Goal: Transaction & Acquisition: Obtain resource

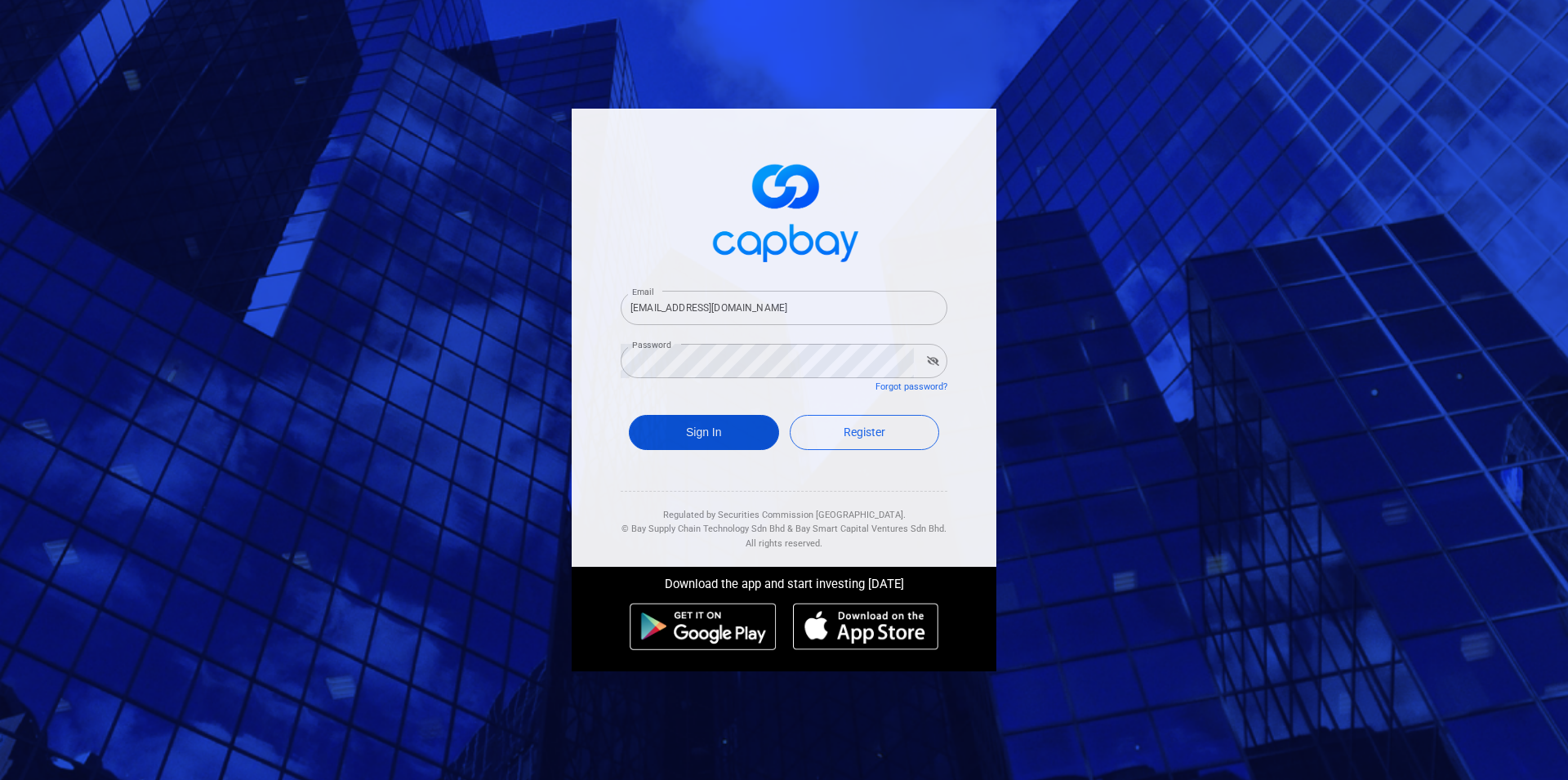
click at [686, 441] on button "Sign In" at bounding box center [703, 432] width 150 height 35
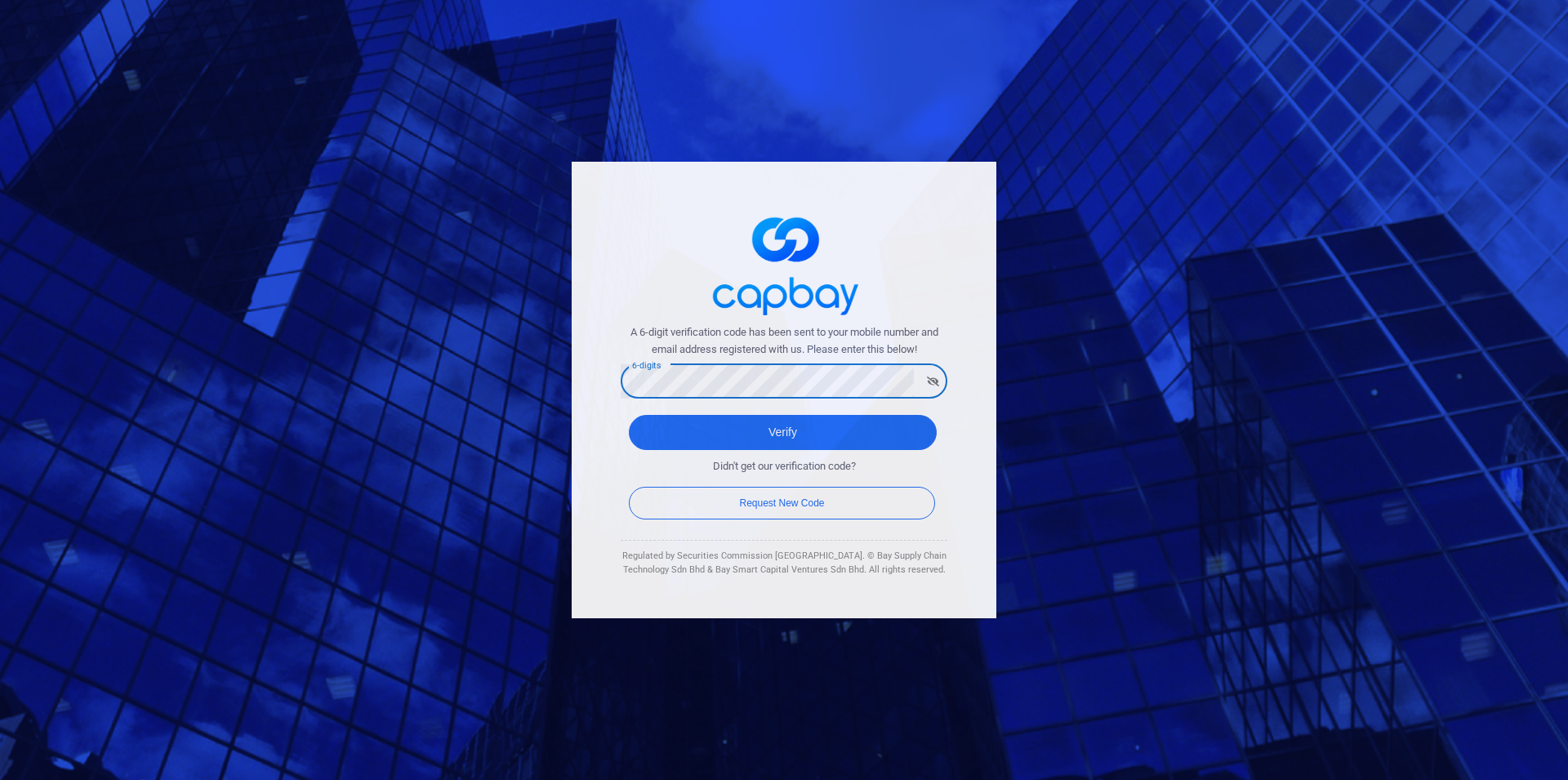
click at [628, 415] on button "Verify" at bounding box center [782, 432] width 308 height 35
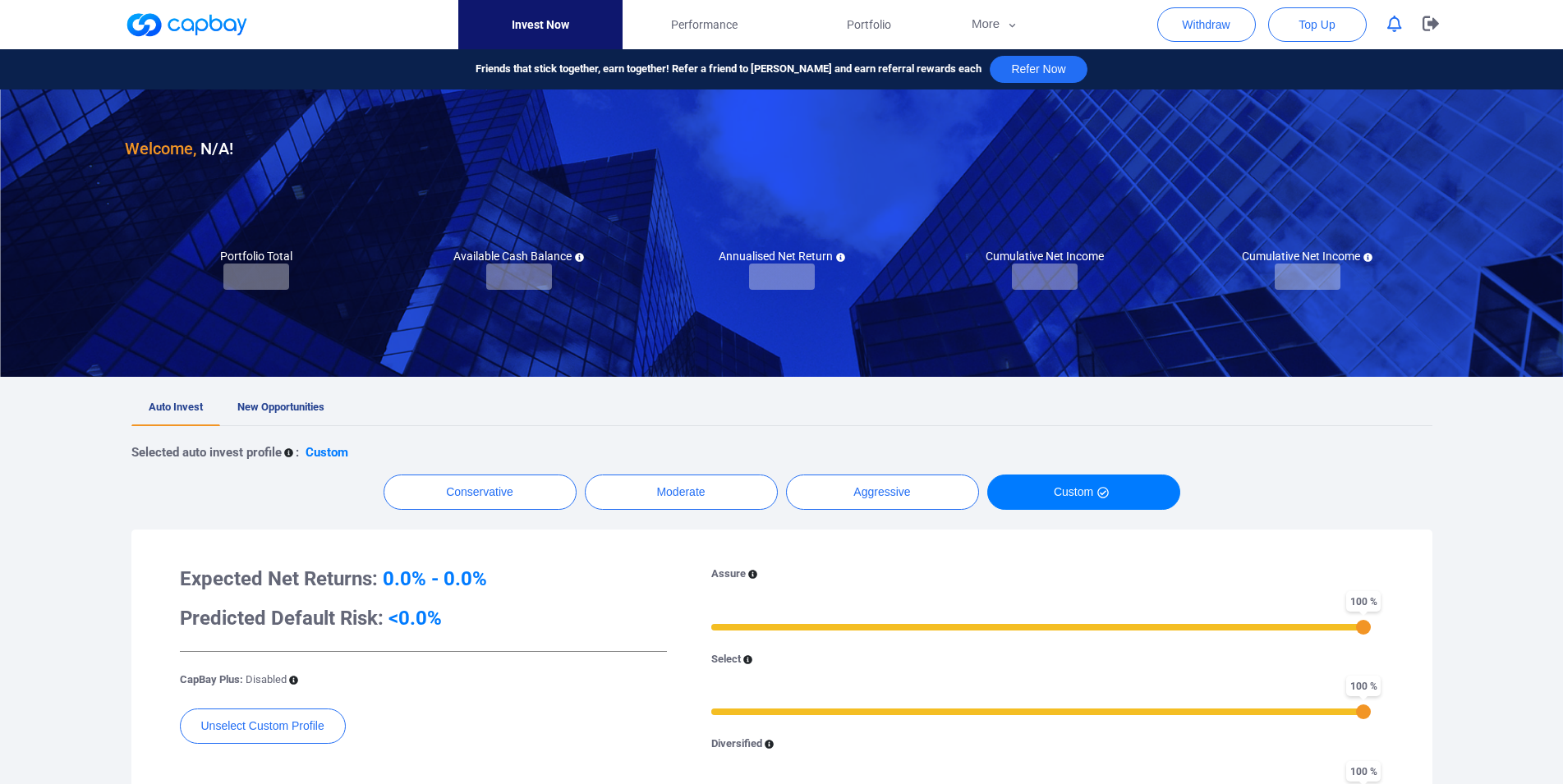
checkbox input "true"
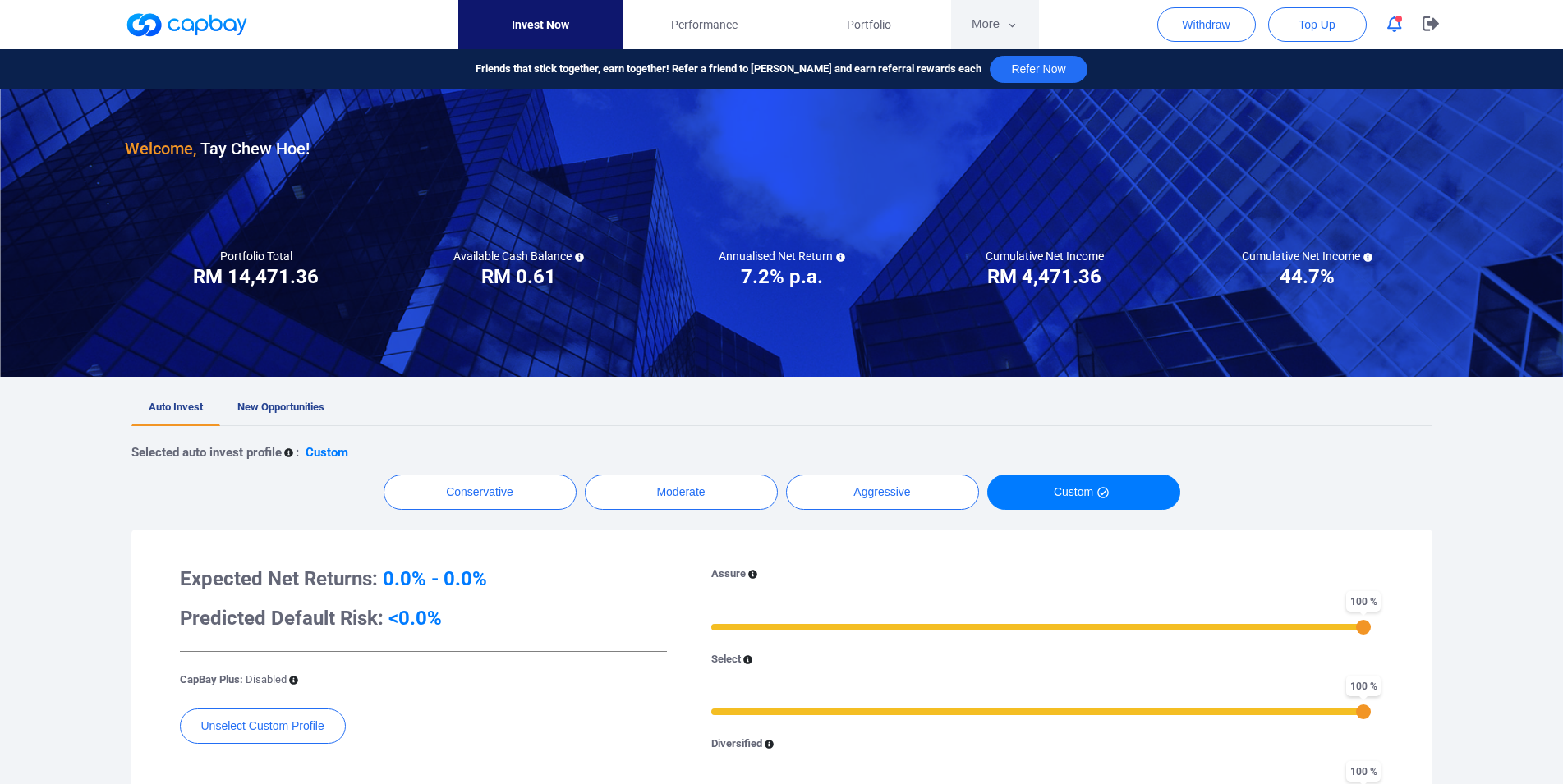
click at [993, 27] on button "More" at bounding box center [995, 24] width 88 height 49
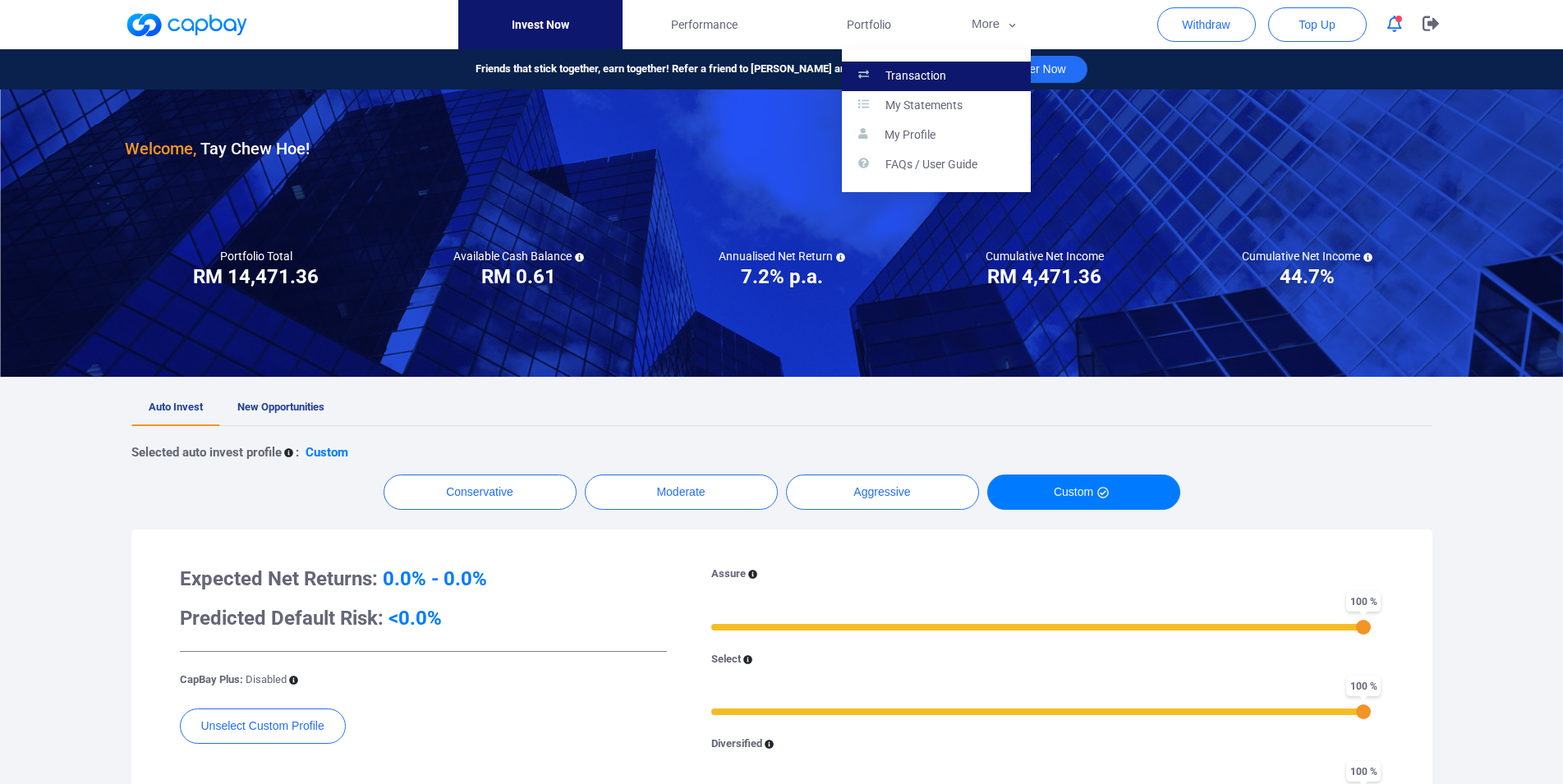
click at [938, 80] on p "Transaction" at bounding box center [916, 76] width 61 height 15
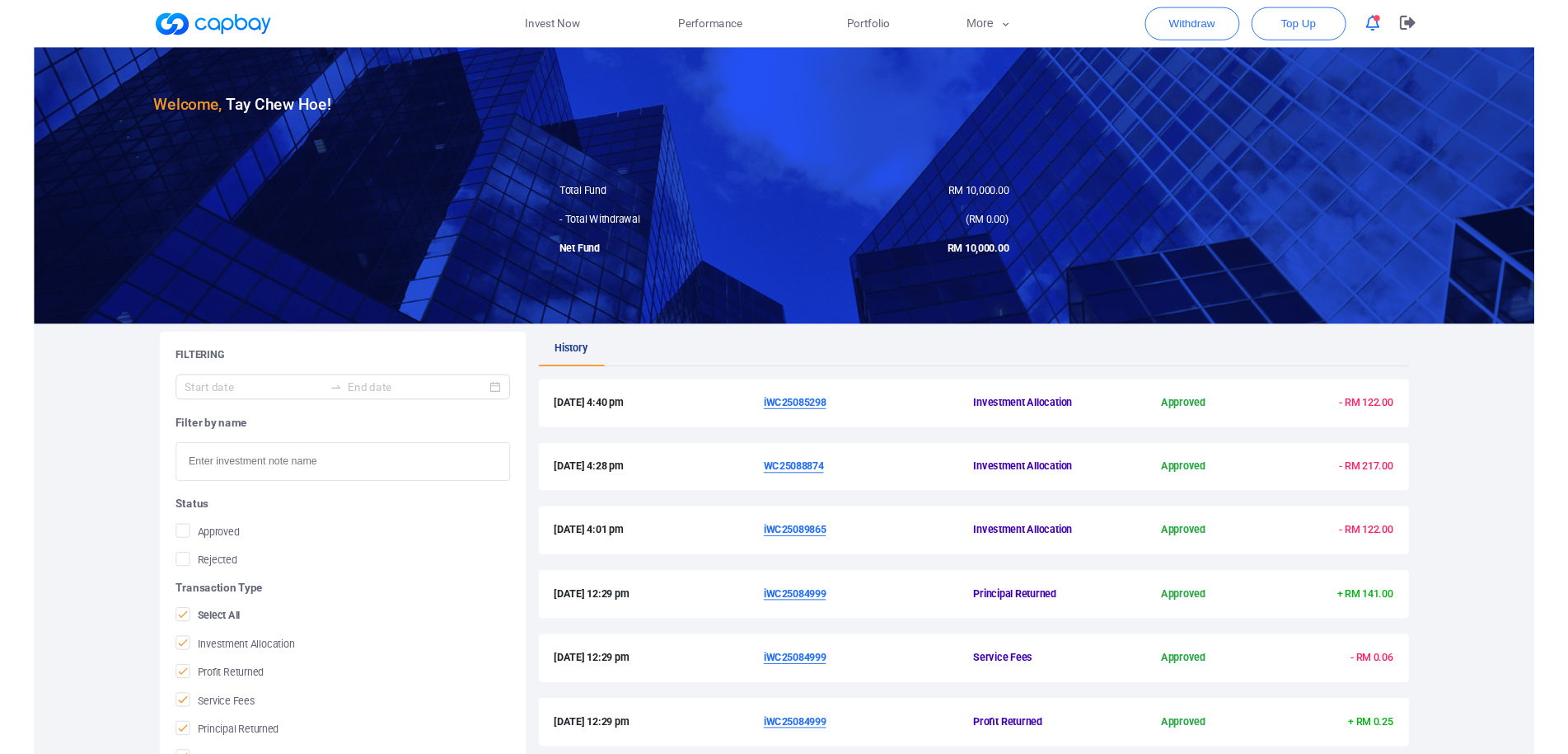
scroll to position [391, 0]
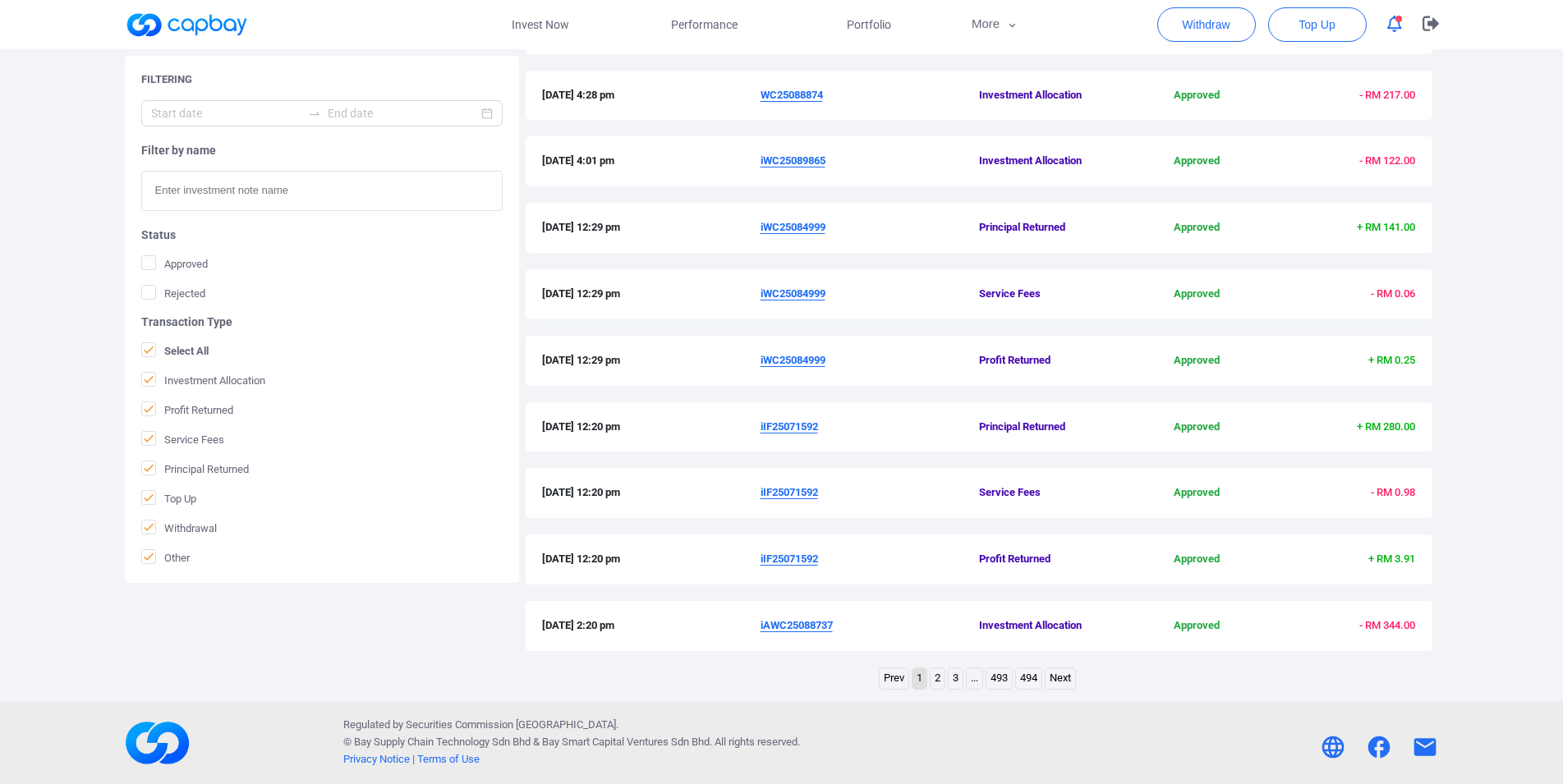
click at [781, 558] on u "iIF25071592" at bounding box center [790, 559] width 57 height 13
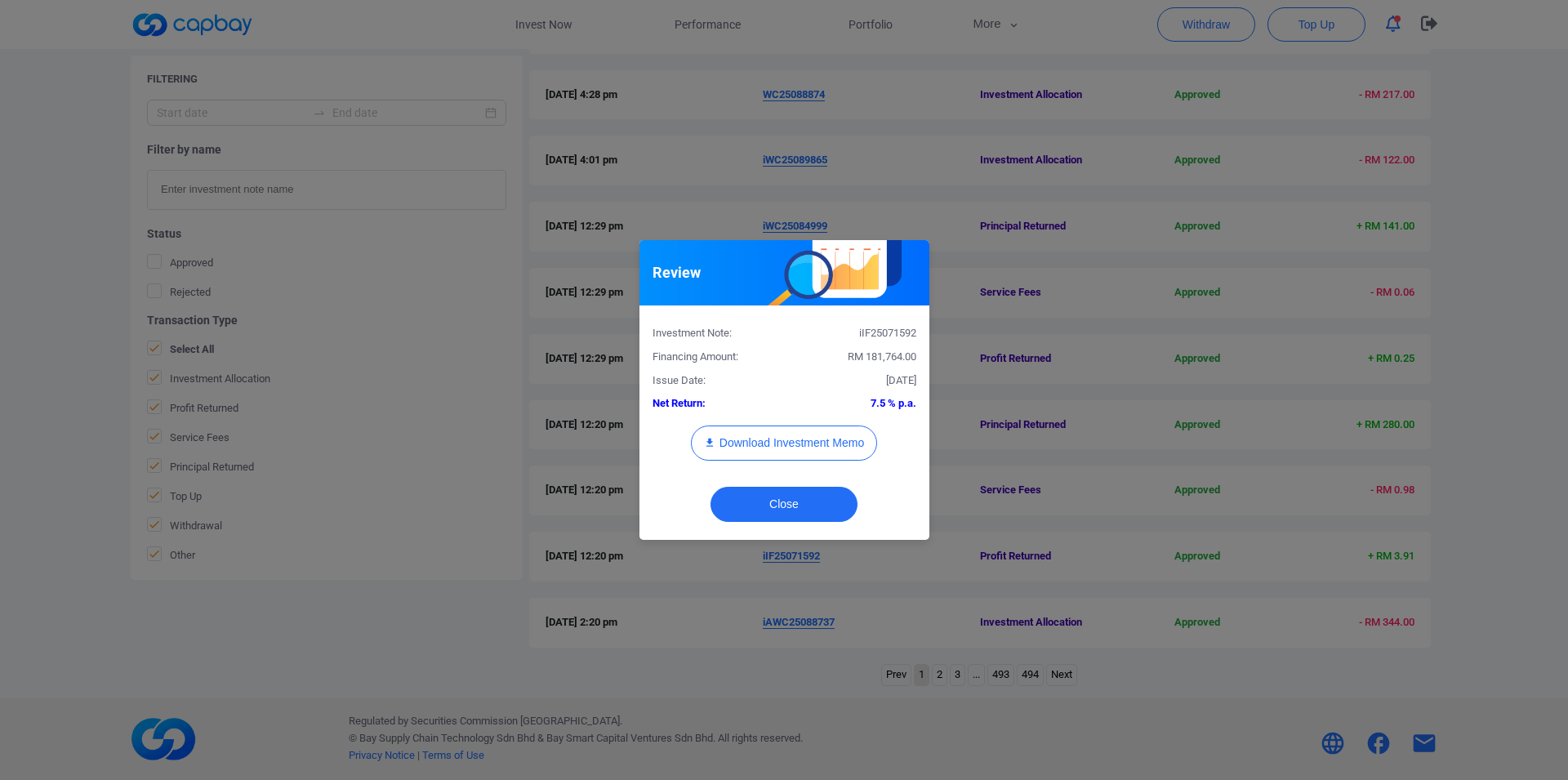
click at [900, 321] on div "Investment Note: iIF25071592" at bounding box center [784, 330] width 288 height 24
click at [900, 327] on div "iIF25071592" at bounding box center [856, 334] width 145 height 17
copy div "iIF25071592"
click at [0, 364] on div "Review Investment Note: iIF25071592 Financing Amount: RM 181,764.00 Issue Date:…" at bounding box center [784, 390] width 1568 height 780
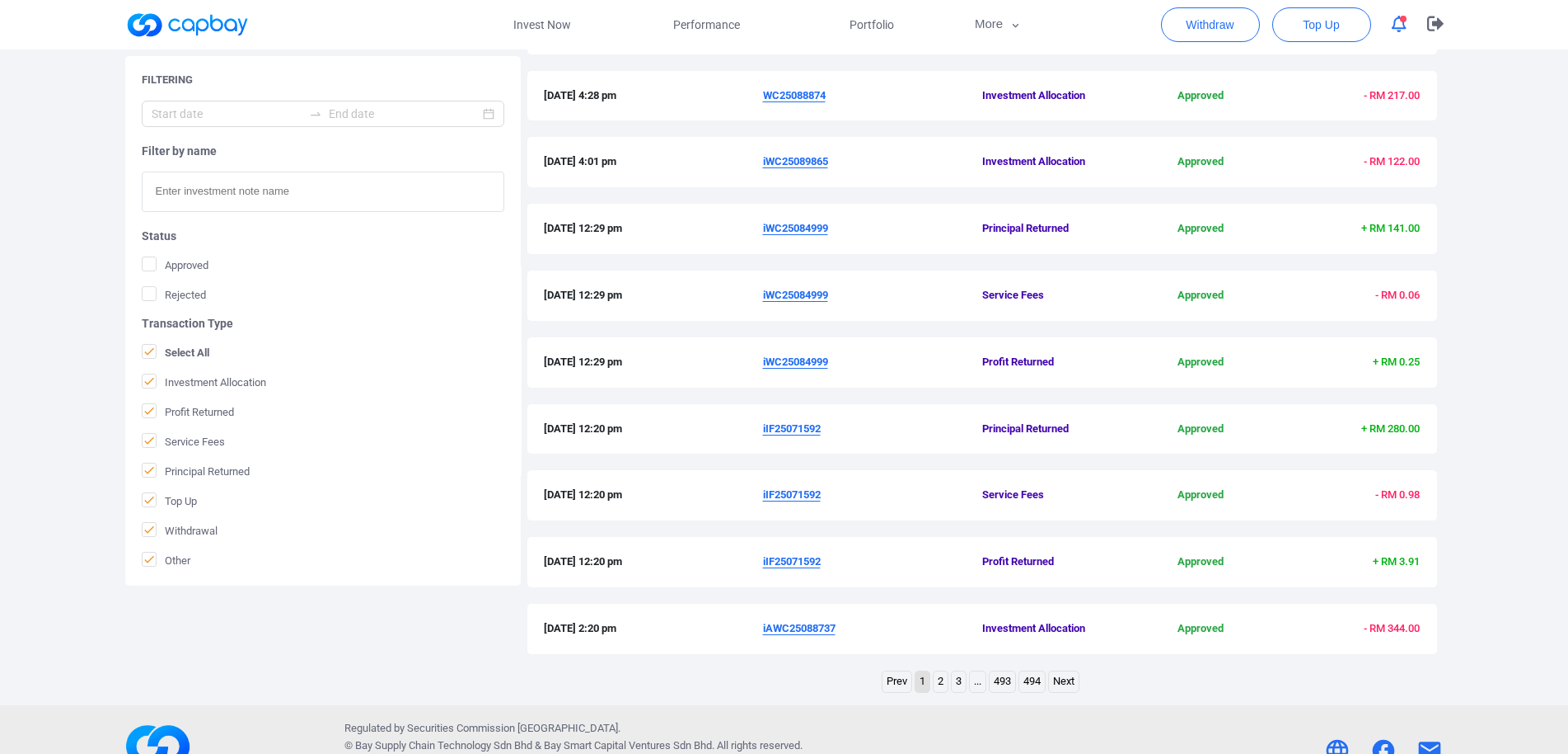
scroll to position [224, 0]
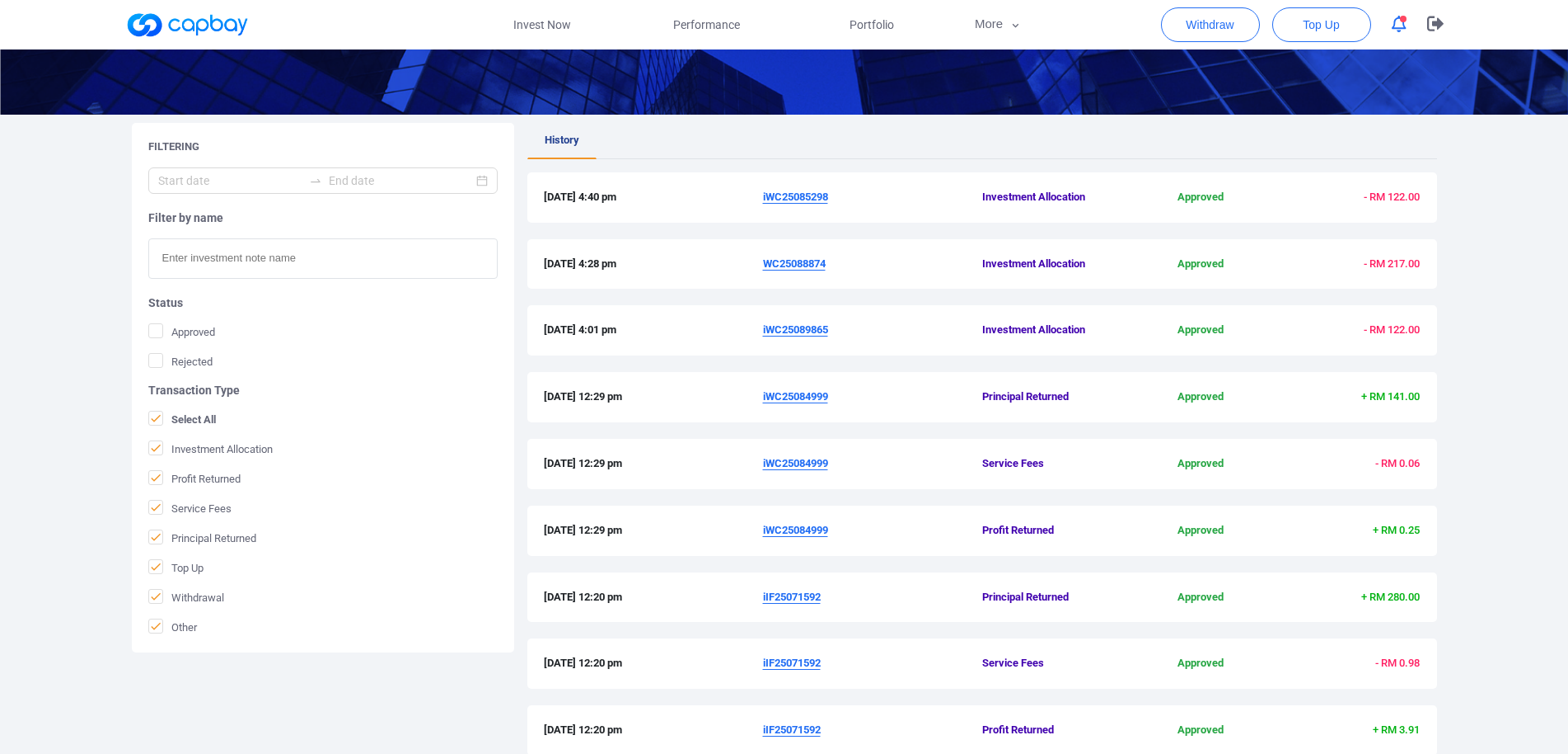
click at [797, 528] on u "iWC25084999" at bounding box center [796, 530] width 65 height 13
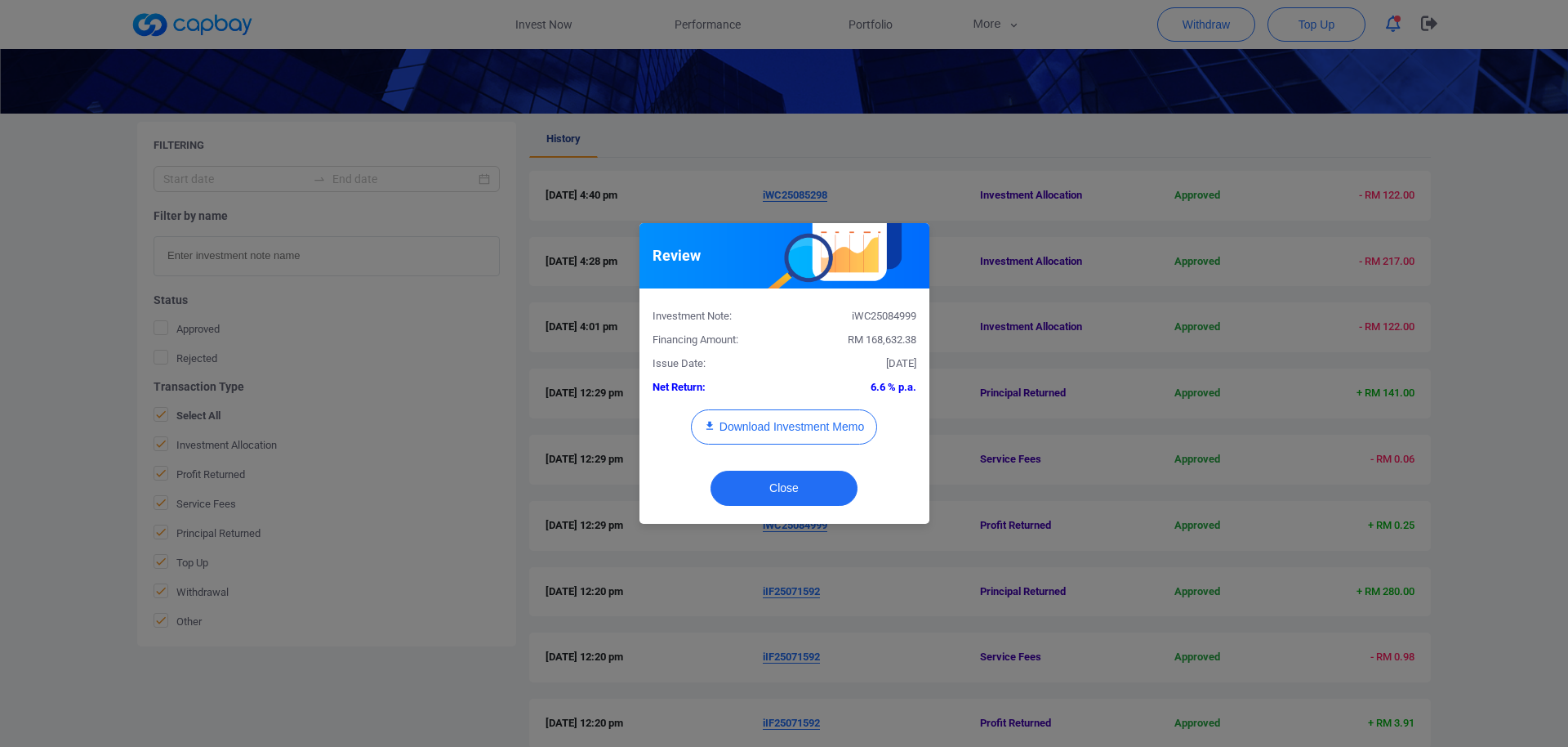
click at [883, 317] on div "iWC25084999" at bounding box center [856, 316] width 145 height 17
copy div "iWC25084999"
click at [0, 610] on div "Review Investment Note: iWC25084999 Financing Amount: RM 168,632.38 Issue Date:…" at bounding box center [784, 374] width 1568 height 747
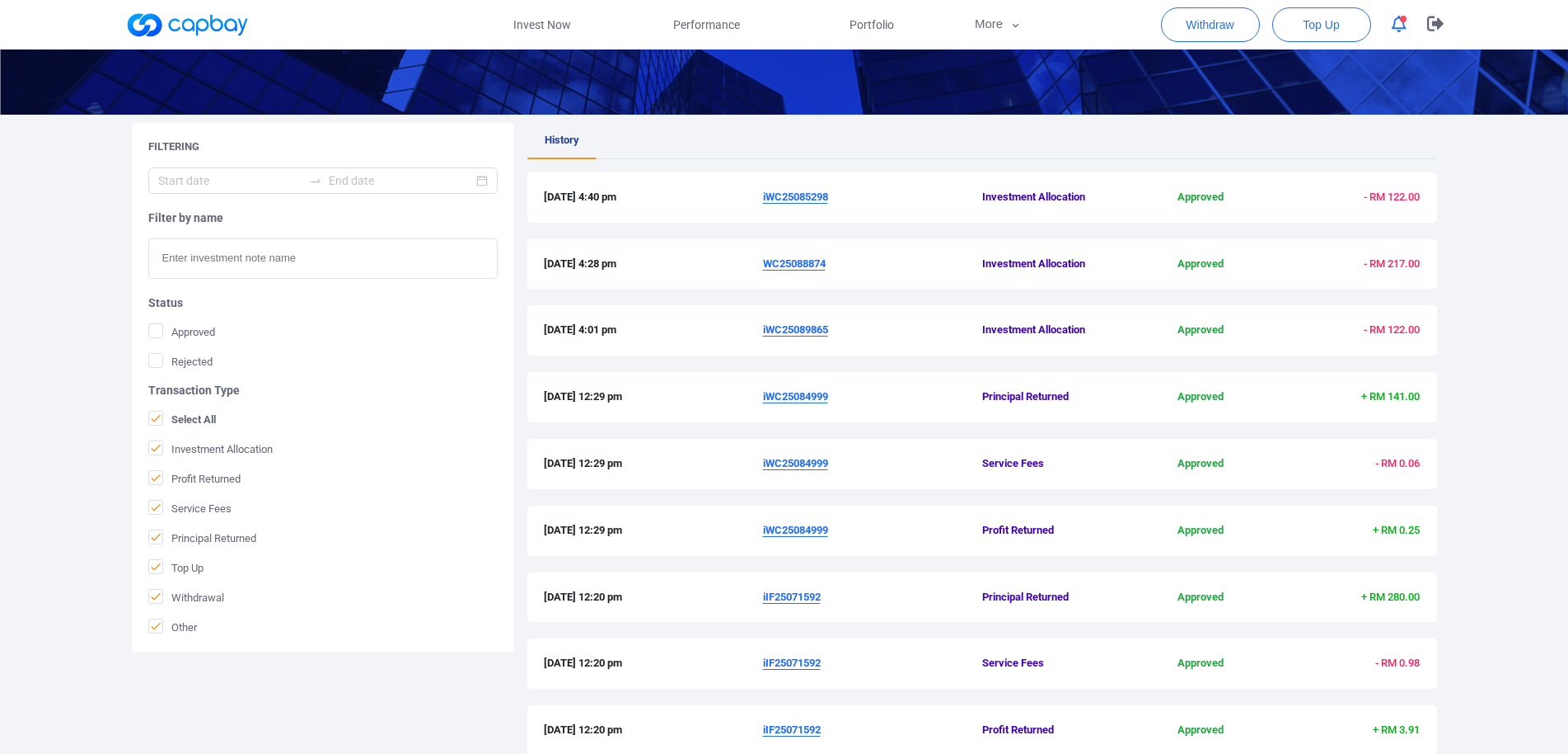
click at [794, 328] on u "iWC25089865" at bounding box center [796, 329] width 65 height 13
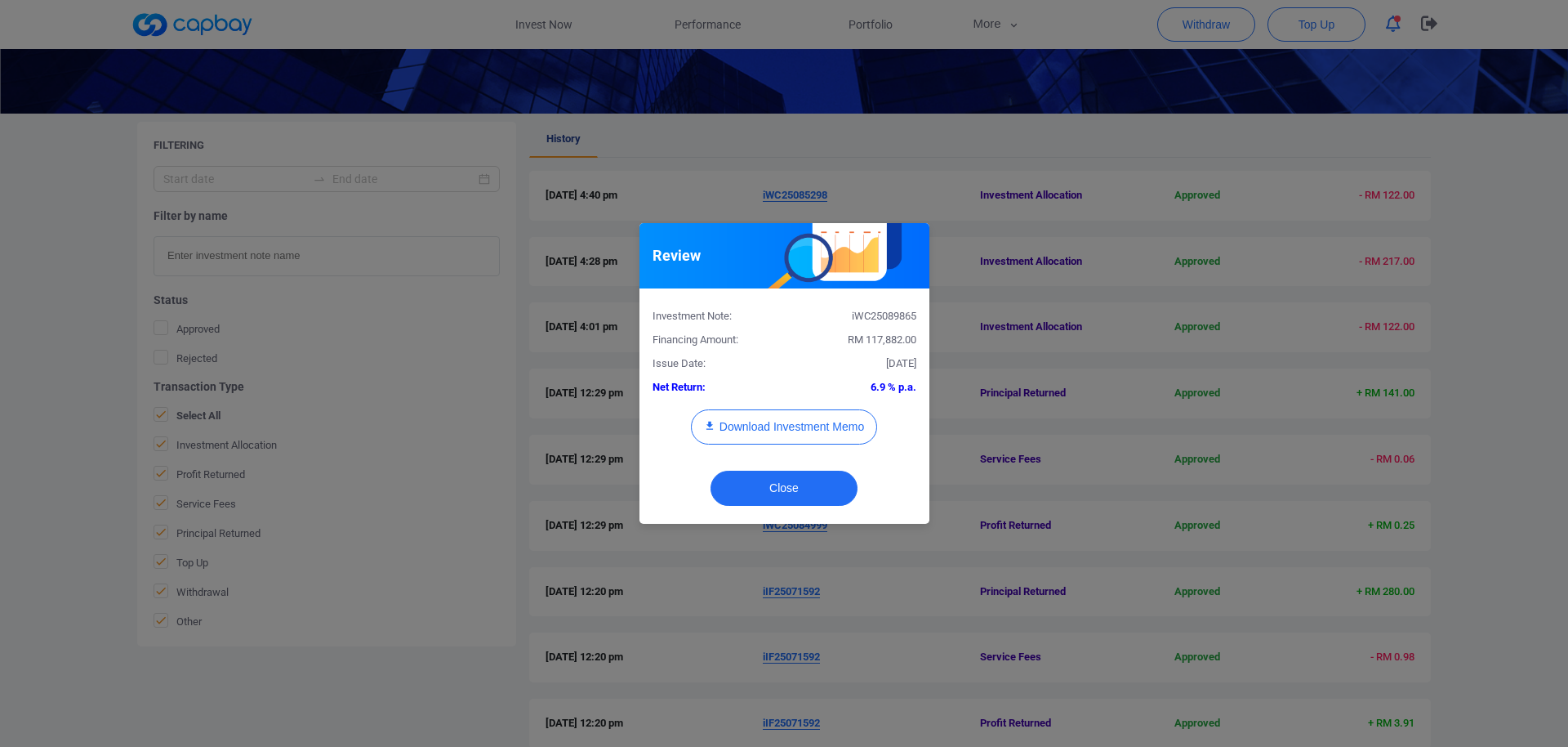
click at [885, 316] on div "iWC25089865" at bounding box center [856, 316] width 145 height 17
copy div "iWC25089865"
click at [803, 426] on button "Download Investment Memo" at bounding box center [783, 426] width 186 height 35
click at [1076, 364] on div "Review Investment Note: iWC25089865 Financing Amount: RM 117,882.00 Issue Date:…" at bounding box center [784, 374] width 1568 height 747
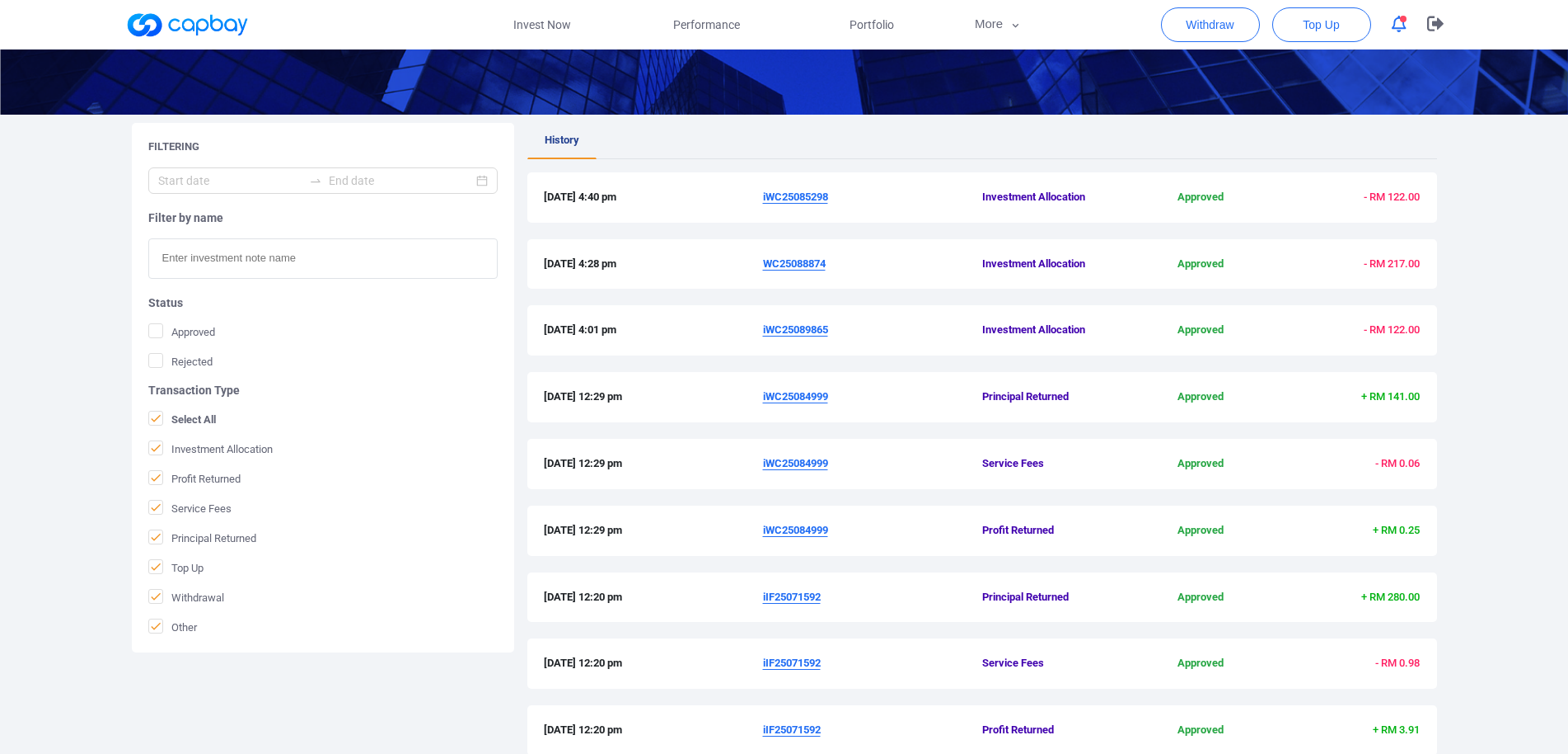
click at [800, 264] on u "WC25088874" at bounding box center [795, 264] width 63 height 13
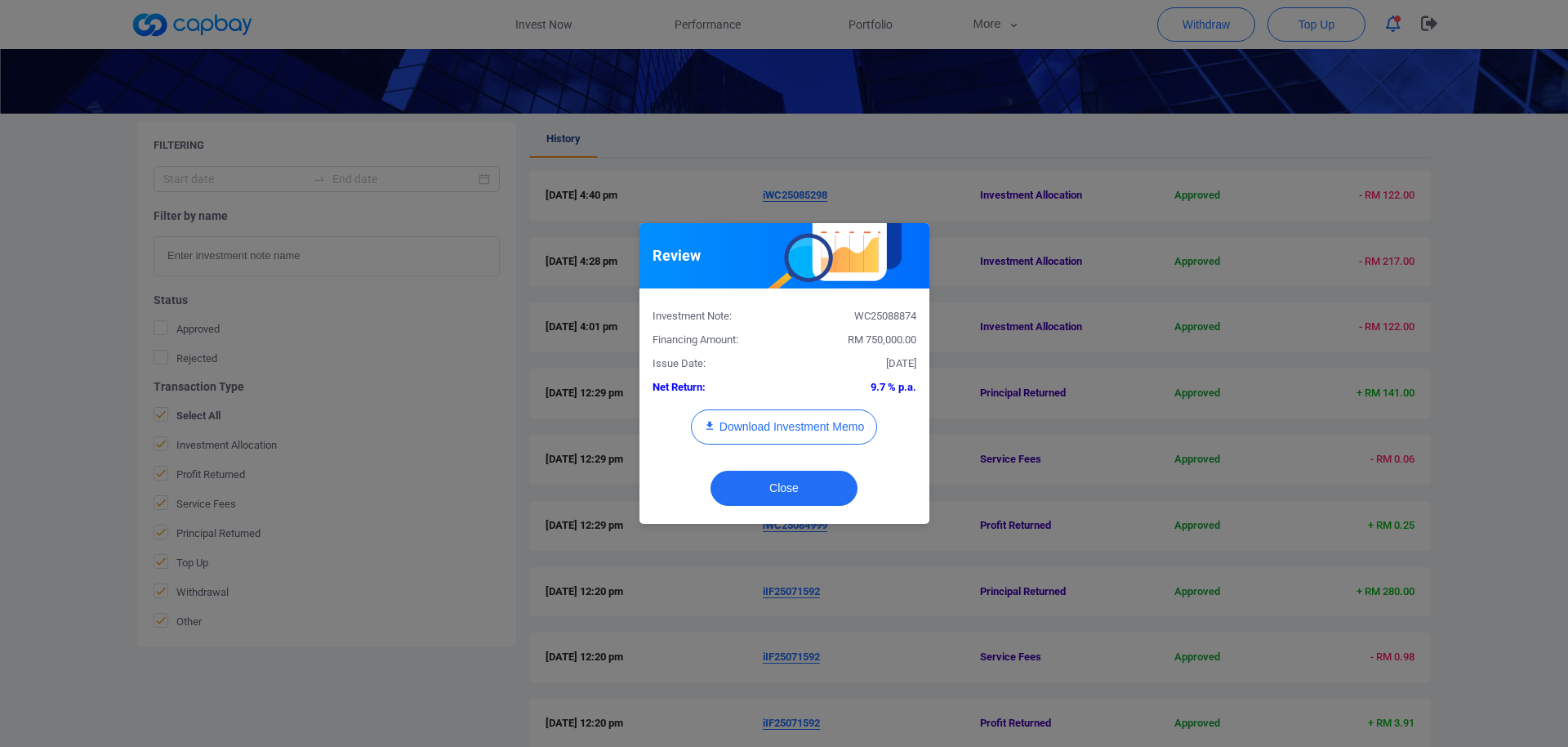
click at [877, 317] on div "WC25088874" at bounding box center [856, 316] width 145 height 17
copy div "WC25088874"
click at [819, 446] on div "Download Investment Memo" at bounding box center [784, 435] width 288 height 52
click at [827, 427] on button "Download Investment Memo" at bounding box center [783, 426] width 186 height 35
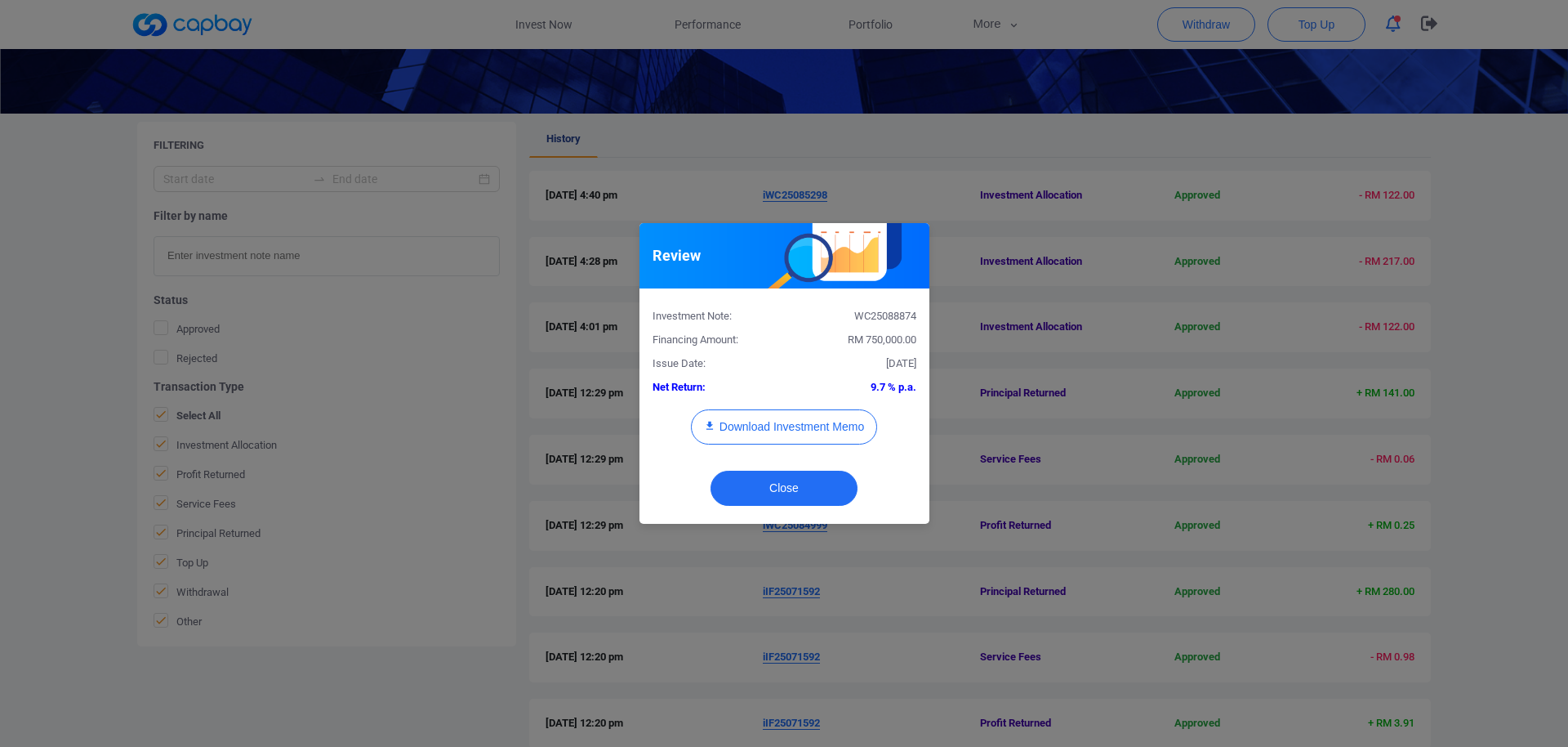
click at [1146, 328] on div "Review Investment Note: WC25088874 Financing Amount: RM 750,000.00 Issue Date: …" at bounding box center [784, 374] width 1568 height 747
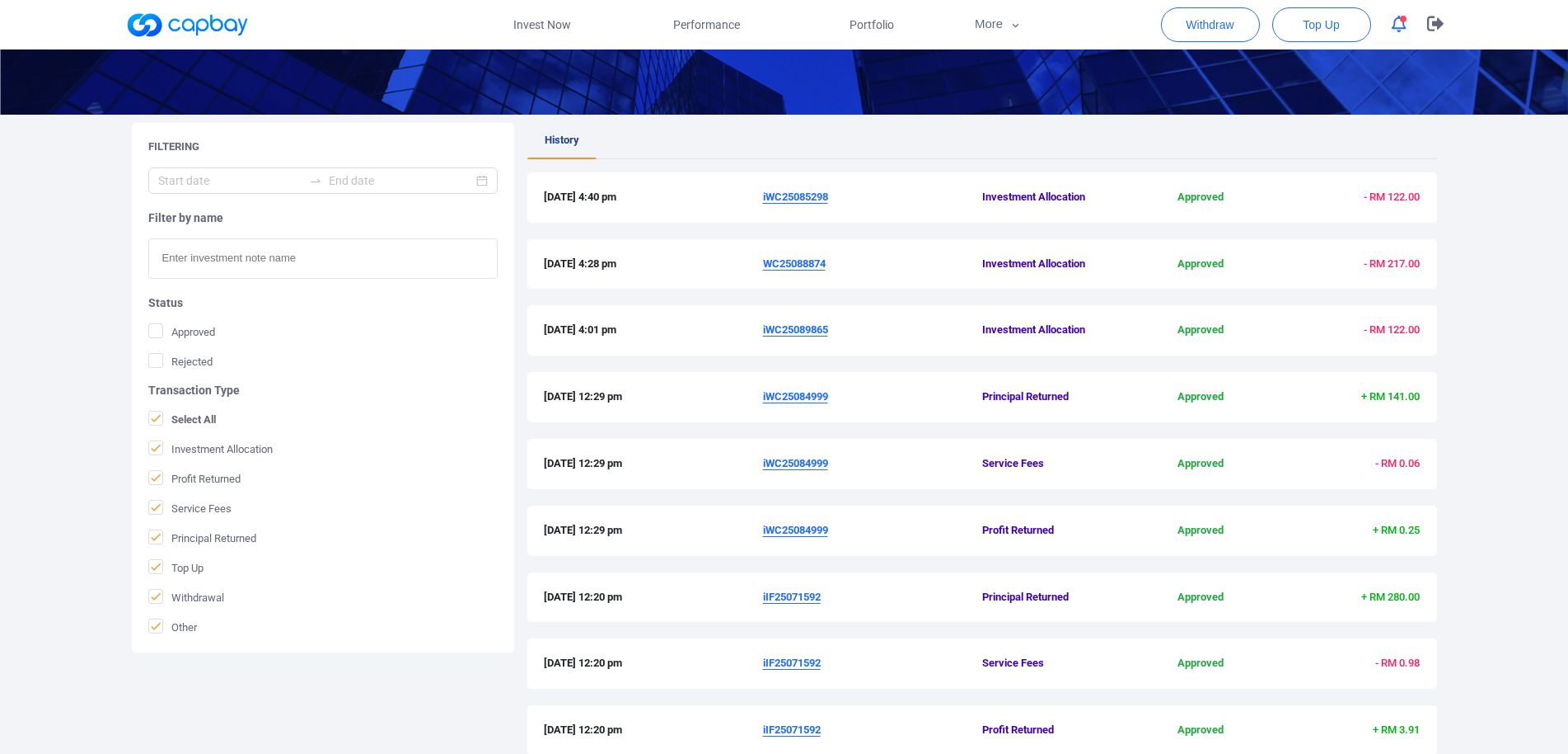
click at [809, 196] on u "iWC25085298" at bounding box center [796, 197] width 65 height 13
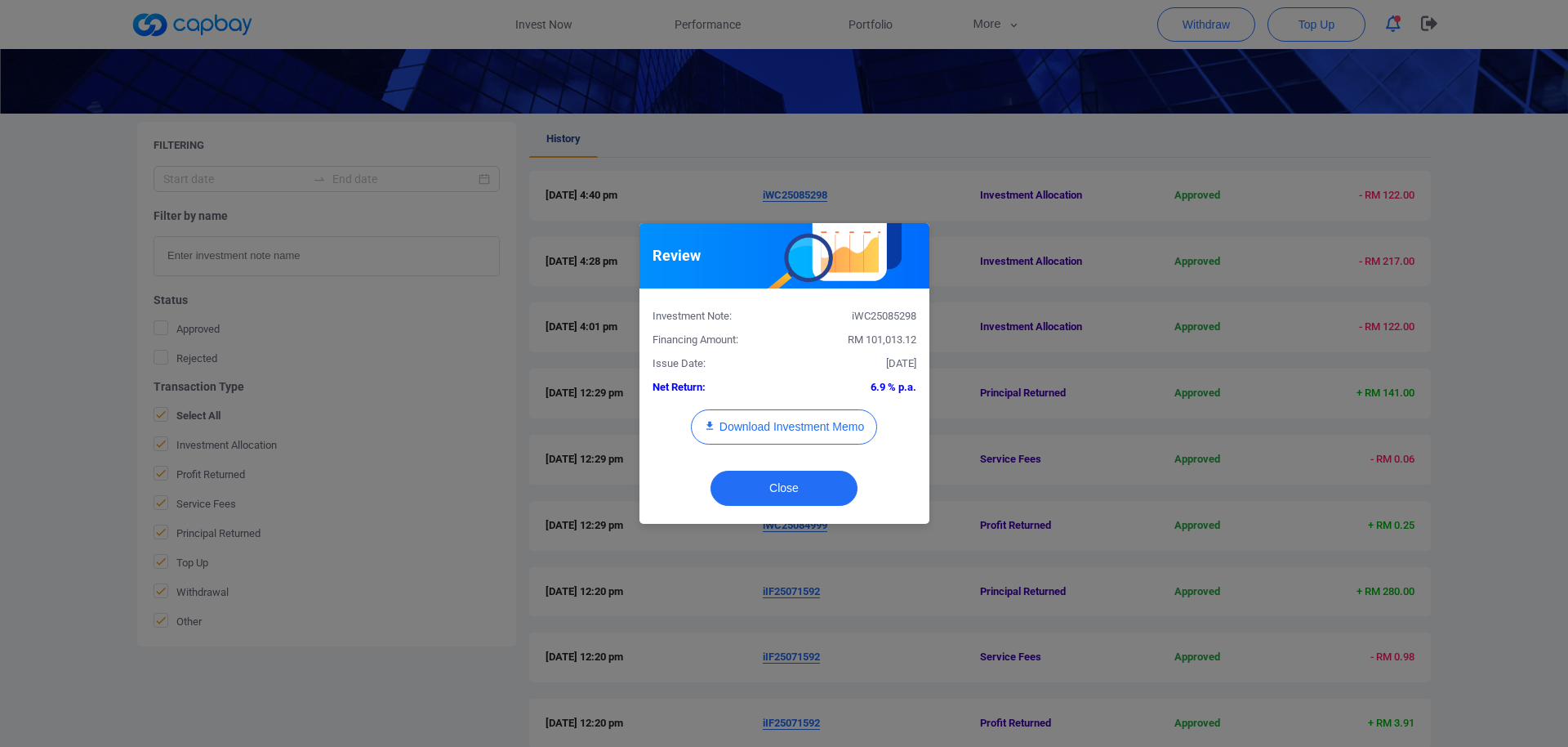
click at [874, 316] on div "iWC25085298" at bounding box center [856, 316] width 145 height 17
copy div "iWC25085298"
click at [789, 432] on button "Download Investment Memo" at bounding box center [783, 426] width 186 height 35
drag, startPoint x: 829, startPoint y: 96, endPoint x: 876, endPoint y: 3, distance: 104.2
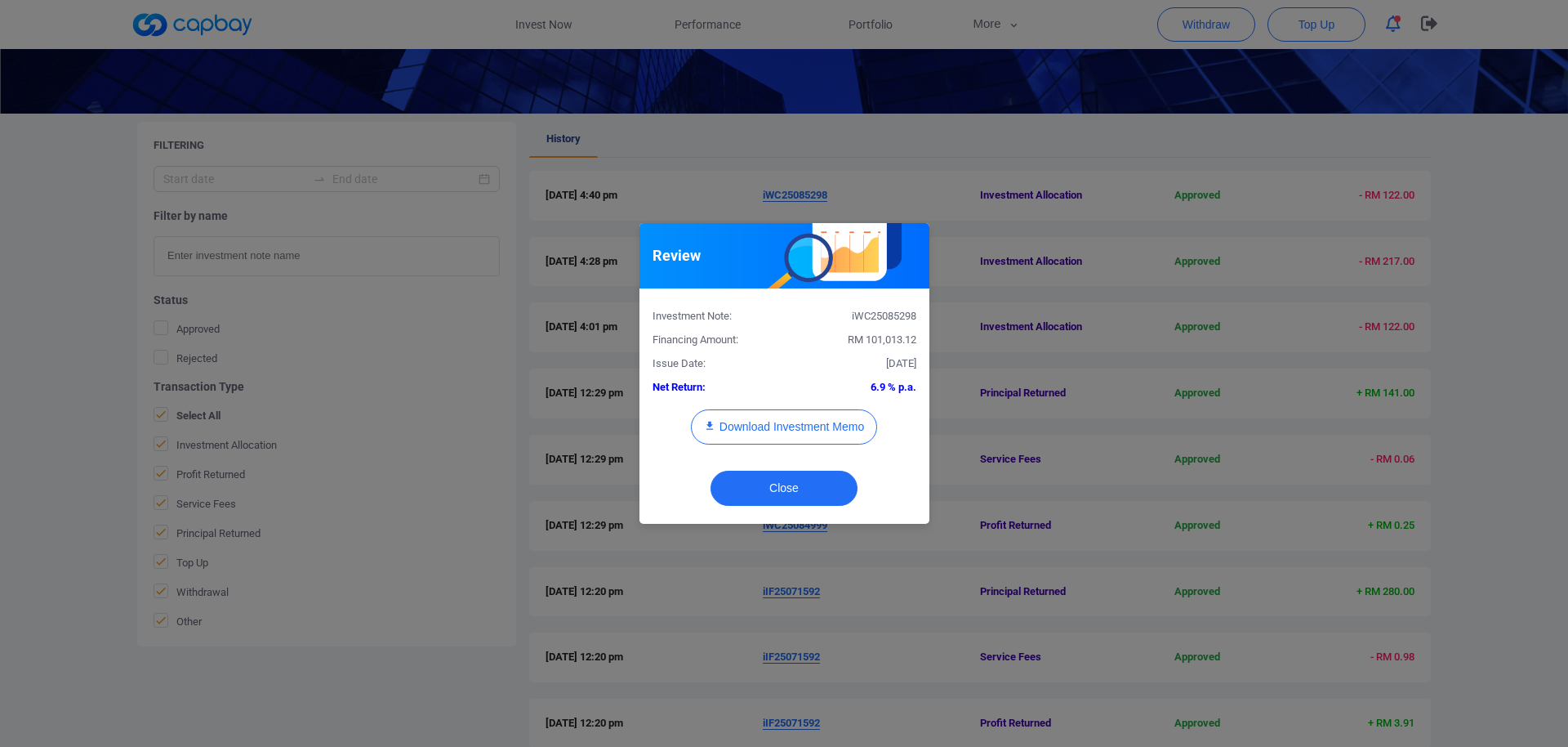
click at [836, 92] on div "Review Investment Note: iWC25085298 Financing Amount: RM 101,013.12 Issue Date:…" at bounding box center [784, 374] width 1568 height 747
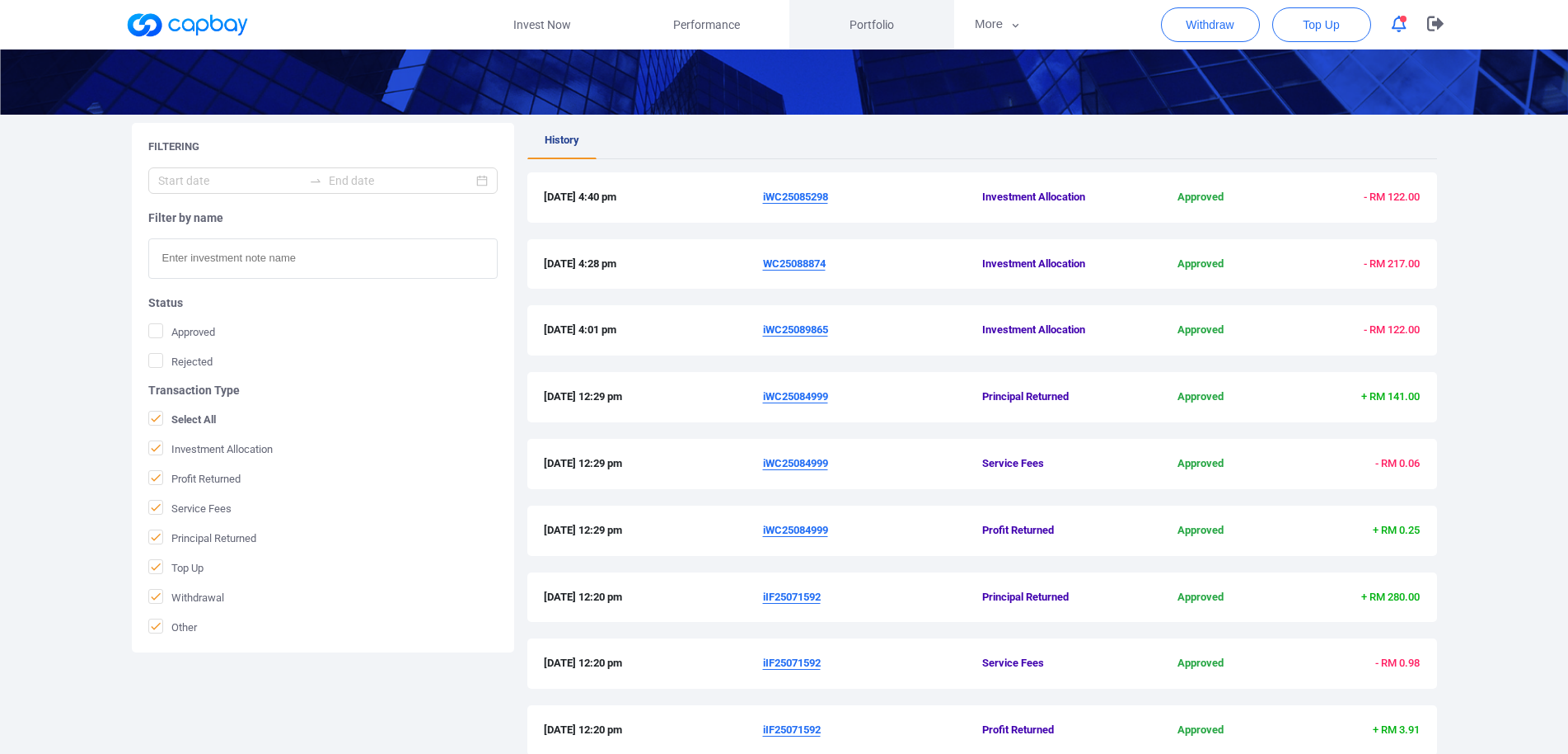
click at [880, 26] on span "Portfolio" at bounding box center [872, 24] width 45 height 18
